Goal: Check status: Check status

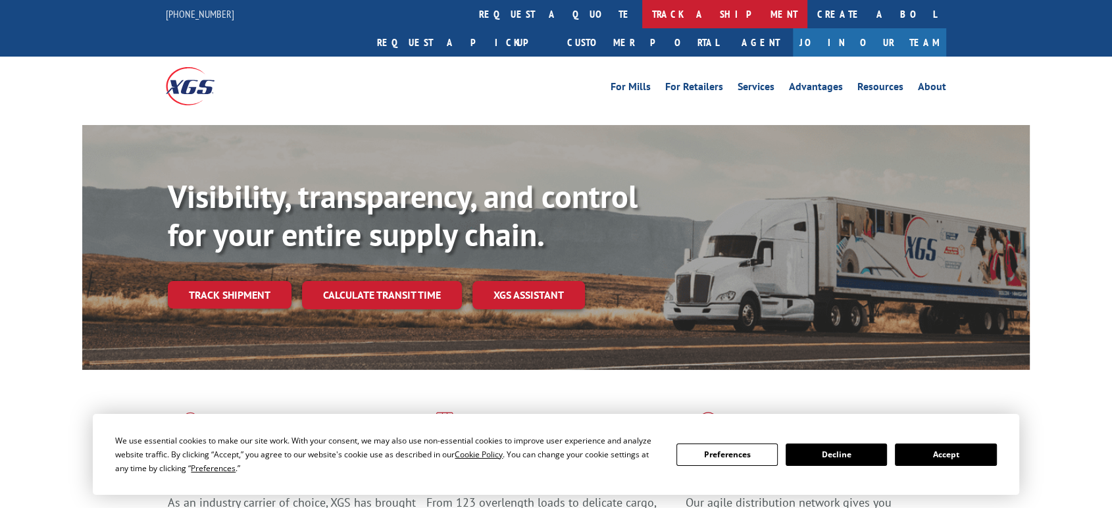
click at [642, 10] on link "track a shipment" at bounding box center [724, 14] width 165 height 28
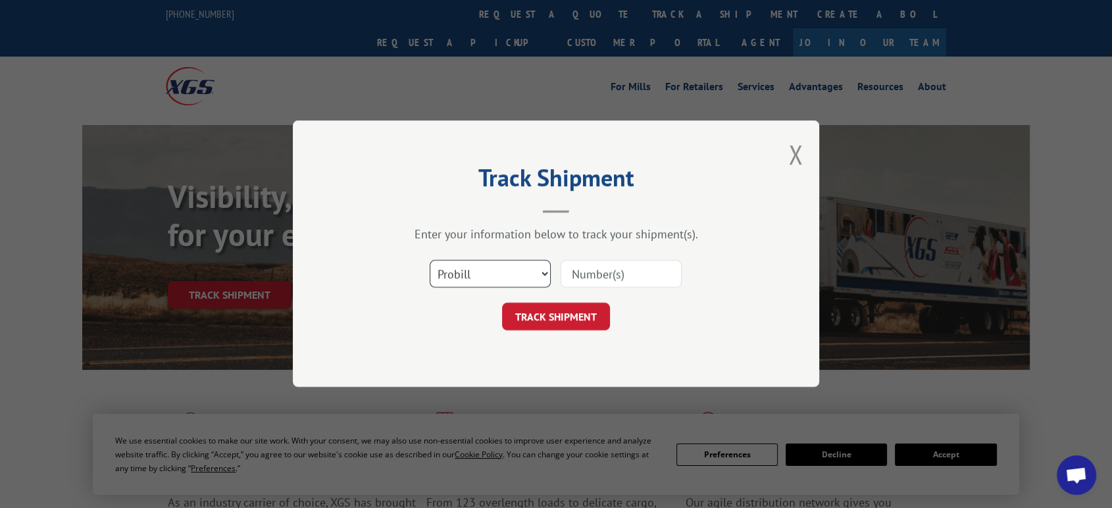
click at [499, 274] on select "Select category... Probill BOL PO" at bounding box center [490, 275] width 121 height 28
select select "po"
click at [430, 261] on select "Select category... Probill BOL PO" at bounding box center [490, 275] width 121 height 28
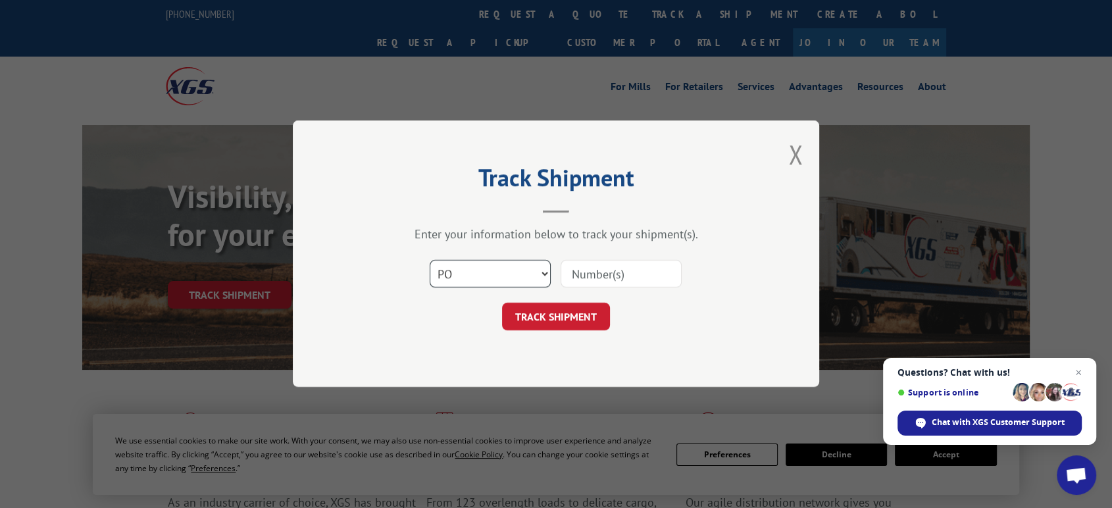
click at [430, 261] on select "Select category... Probill BOL PO" at bounding box center [490, 275] width 121 height 28
click at [577, 275] on input at bounding box center [620, 275] width 121 height 28
type input "06522780"
click at [502, 303] on button "TRACK SHIPMENT" at bounding box center [556, 317] width 108 height 28
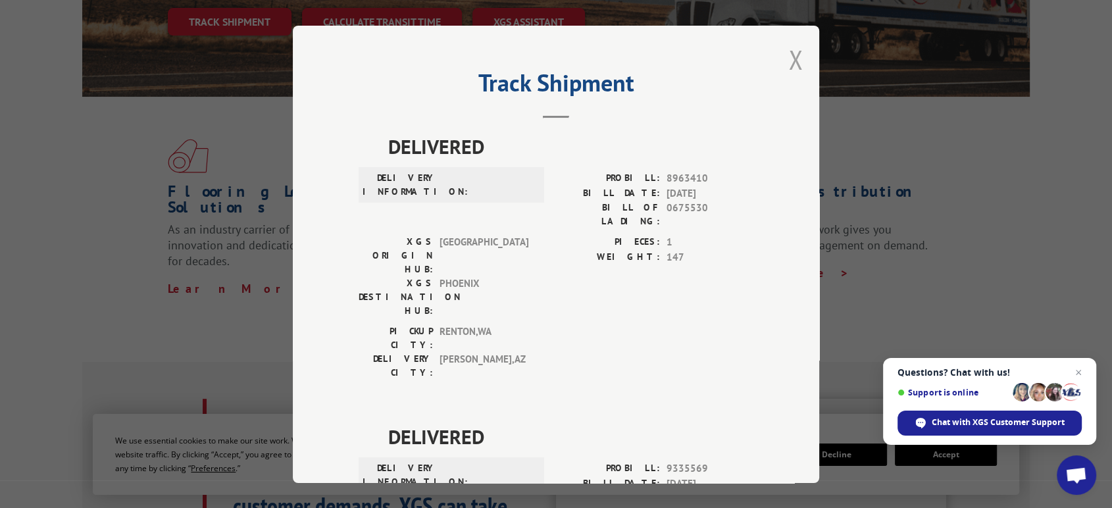
click at [788, 59] on button "Close modal" at bounding box center [795, 59] width 14 height 35
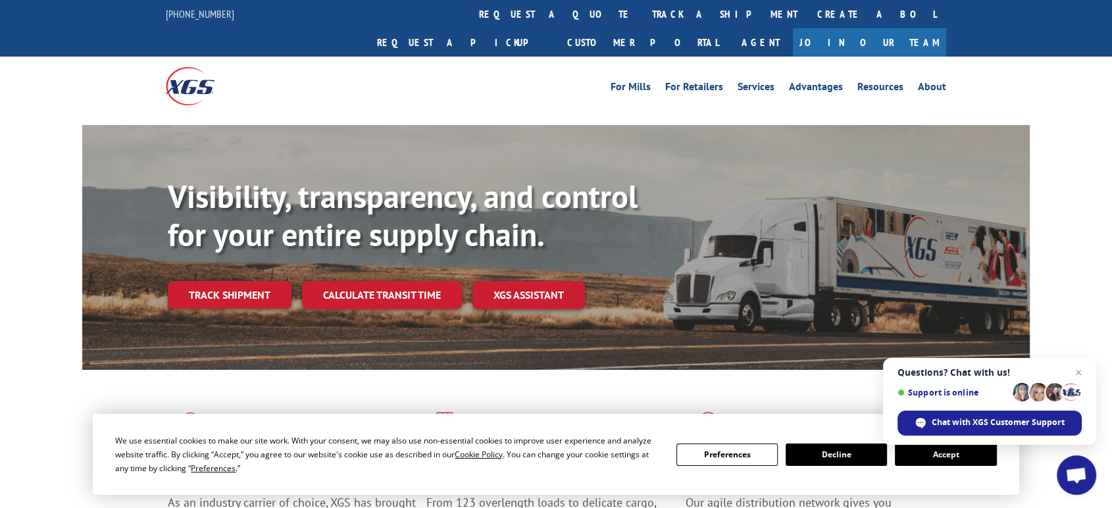
drag, startPoint x: 514, startPoint y: 14, endPoint x: 516, endPoint y: 95, distance: 80.9
click at [642, 14] on link "track a shipment" at bounding box center [724, 14] width 165 height 28
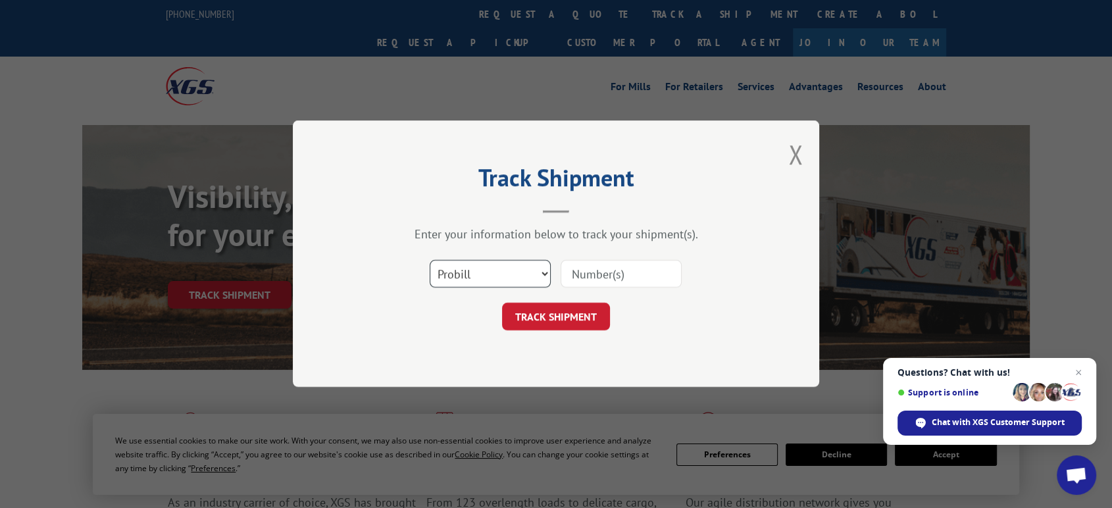
click at [468, 272] on select "Select category... Probill BOL PO" at bounding box center [490, 275] width 121 height 28
select select "po"
click at [430, 261] on select "Select category... Probill BOL PO" at bounding box center [490, 275] width 121 height 28
drag, startPoint x: 578, startPoint y: 278, endPoint x: 1122, endPoint y: 319, distance: 545.6
click at [629, 286] on input at bounding box center [620, 275] width 121 height 28
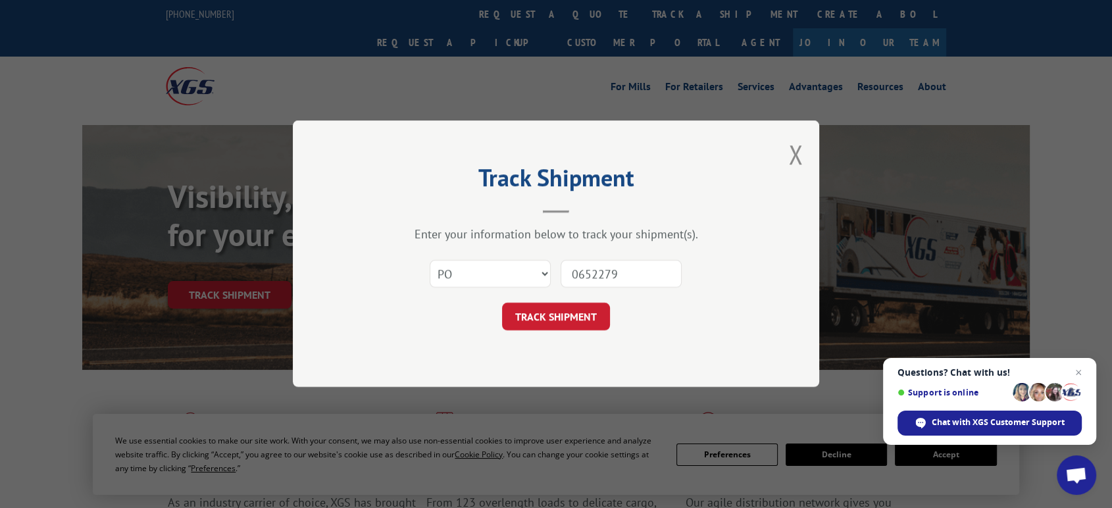
type input "06522796"
click button "TRACK SHIPMENT" at bounding box center [556, 317] width 108 height 28
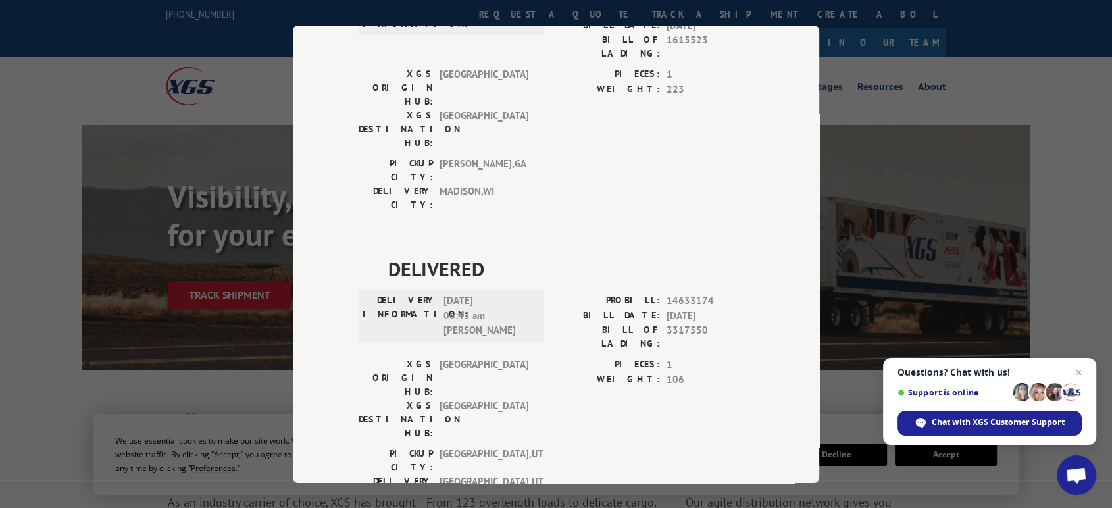
scroll to position [799, 0]
